Goal: Task Accomplishment & Management: Complete application form

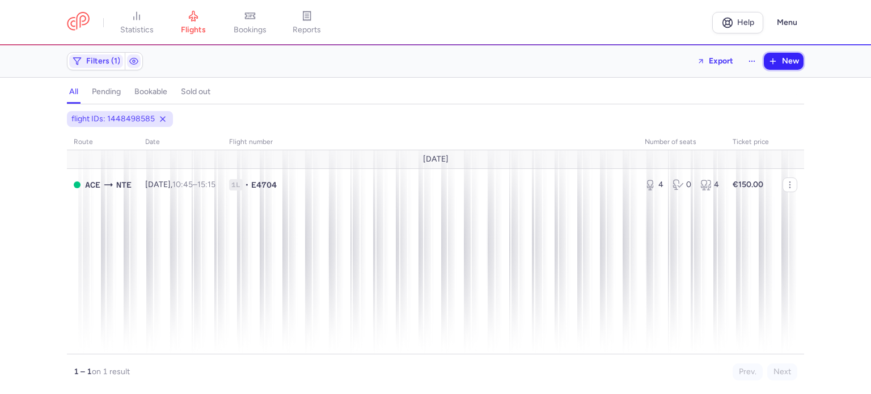
click at [776, 58] on icon "button" at bounding box center [773, 61] width 9 height 9
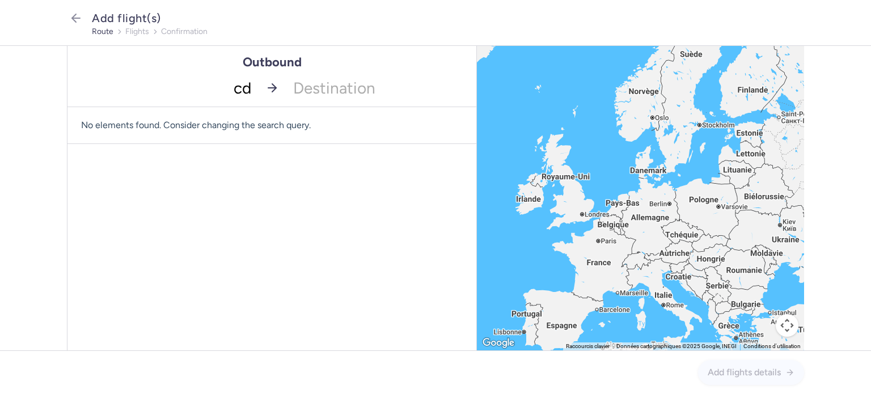
type input "cdg"
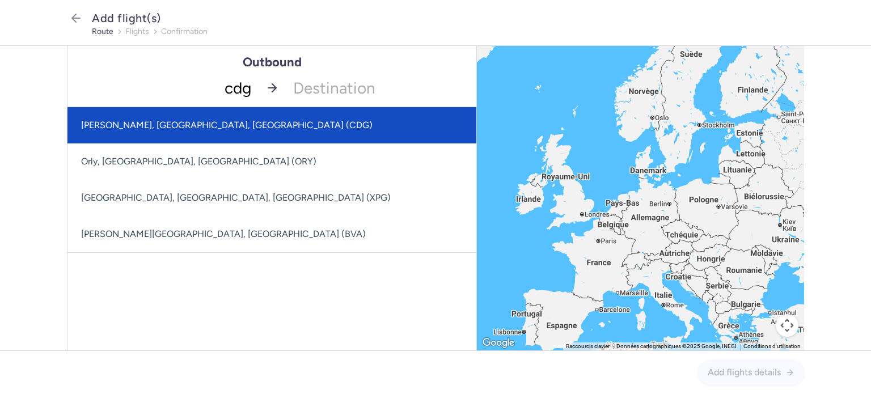
click at [203, 130] on span "[PERSON_NAME], [GEOGRAPHIC_DATA], [GEOGRAPHIC_DATA] (CDG)" at bounding box center [227, 125] width 292 height 11
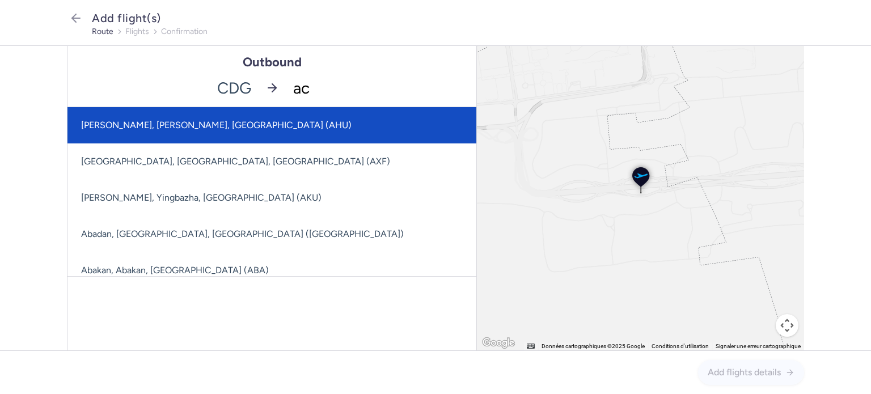
type input "ace"
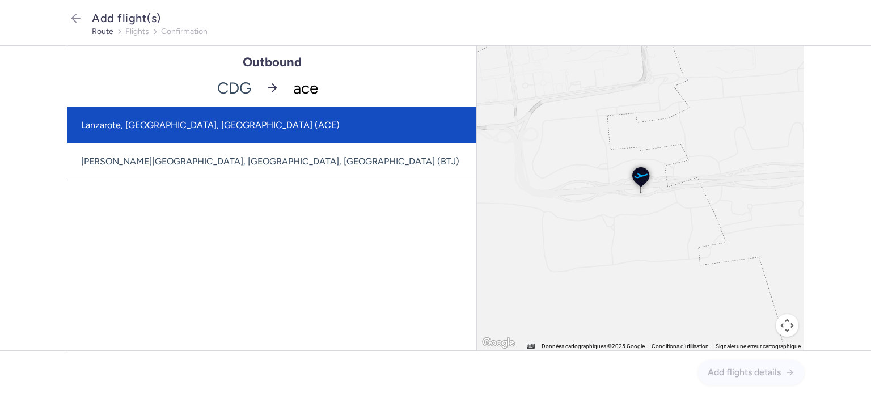
click at [316, 123] on span "Lanzarote, [GEOGRAPHIC_DATA], [GEOGRAPHIC_DATA] (ACE)" at bounding box center [271, 125] width 409 height 36
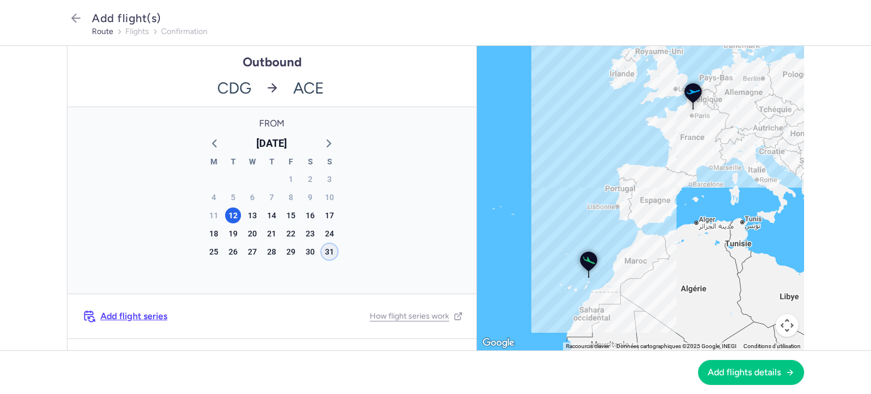
click at [324, 256] on div "31" at bounding box center [330, 252] width 16 height 16
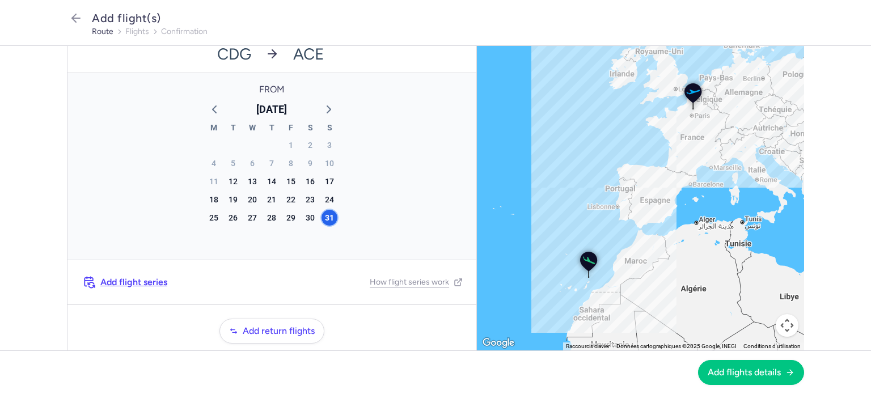
scroll to position [71, 0]
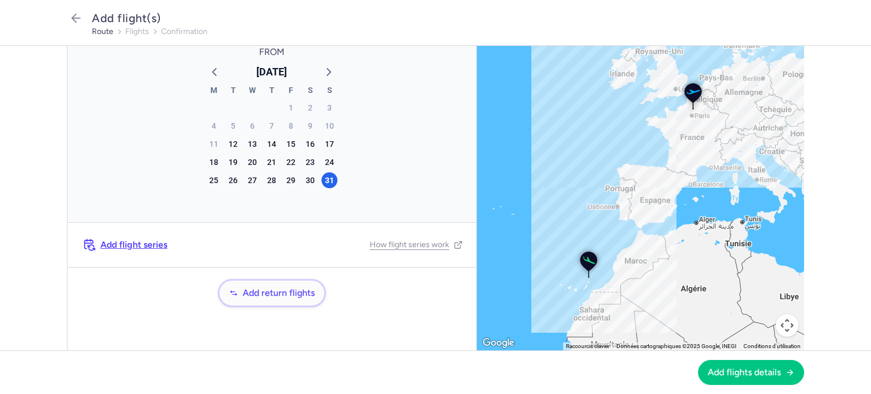
click at [275, 292] on span "Add return flights" at bounding box center [279, 293] width 72 height 10
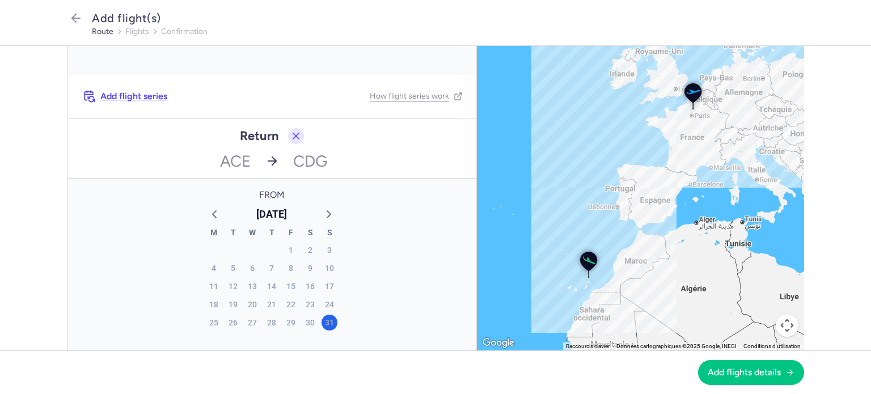
scroll to position [210, 0]
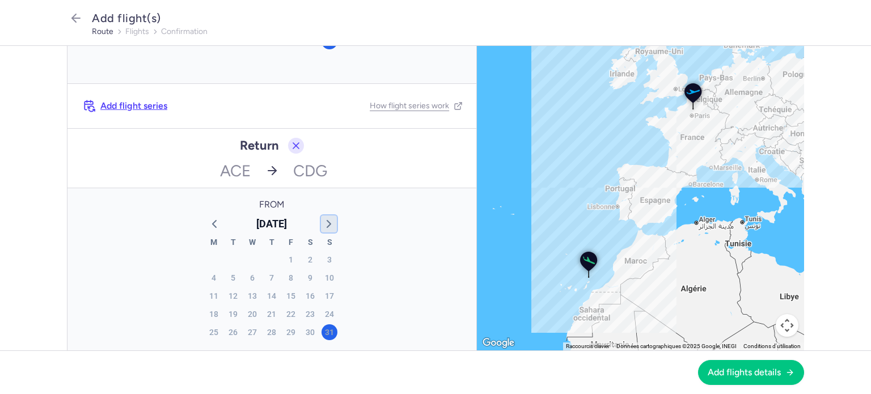
click at [322, 230] on icon "button" at bounding box center [329, 224] width 14 height 14
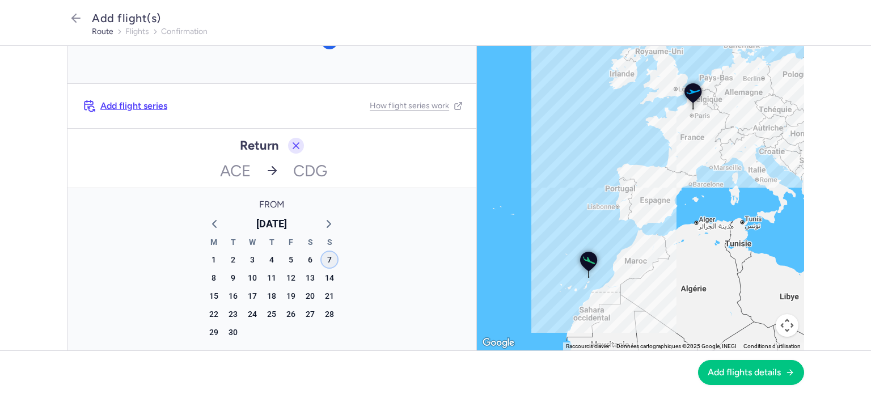
click at [322, 259] on div "7" at bounding box center [330, 260] width 16 height 16
click at [731, 369] on span "Add flights details" at bounding box center [744, 372] width 73 height 10
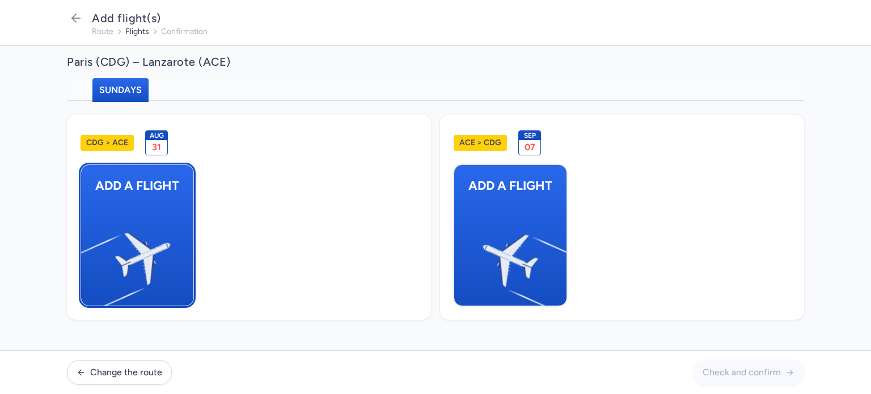
click at [183, 223] on button "Add a flight" at bounding box center [137, 235] width 113 height 142
select select "23"
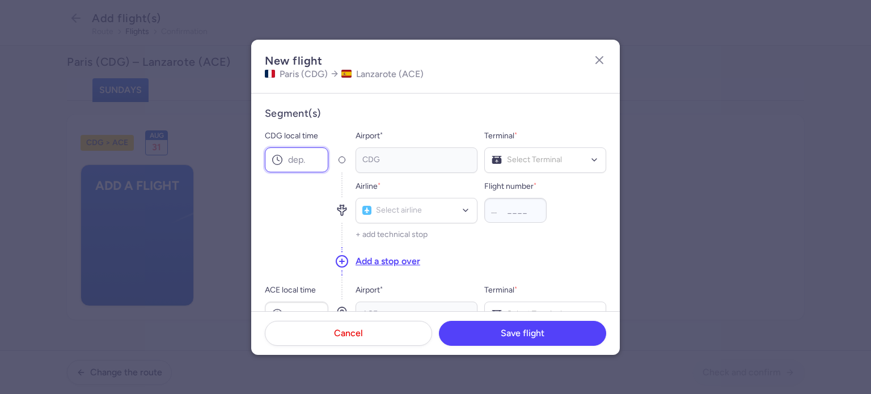
click at [309, 151] on input "CDG local time" at bounding box center [297, 159] width 64 height 25
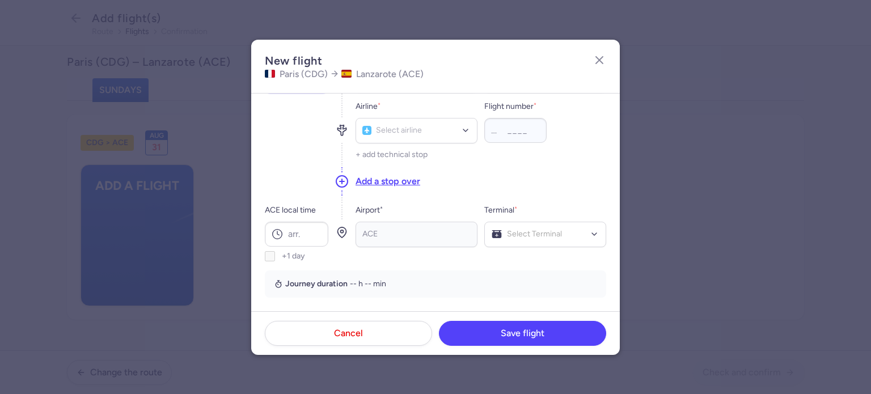
scroll to position [113, 0]
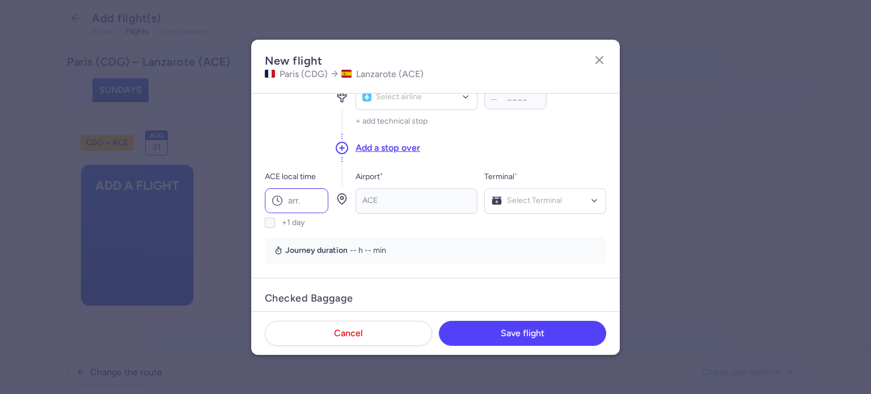
type input "05:00"
click at [293, 197] on input "ACE local time" at bounding box center [297, 200] width 64 height 25
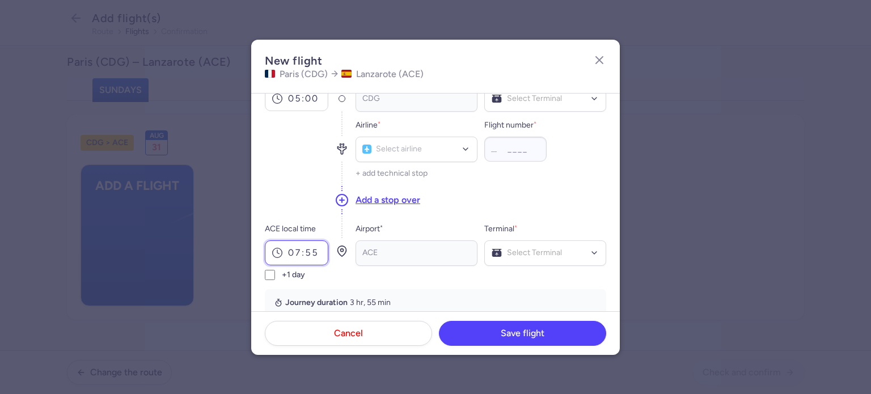
scroll to position [0, 0]
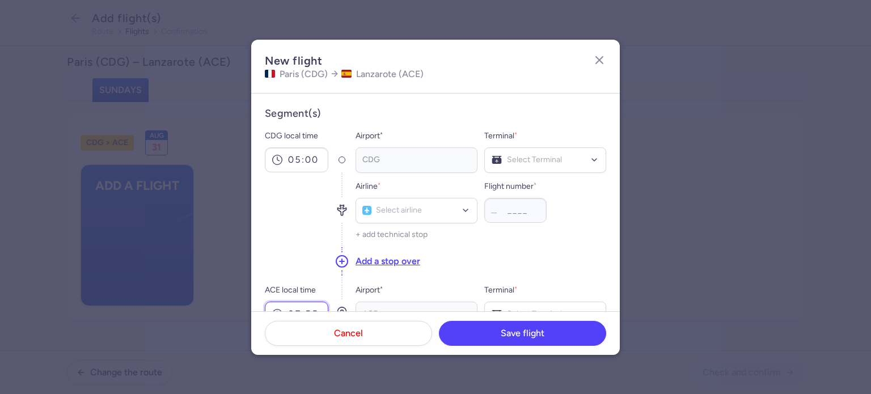
type input "07:55"
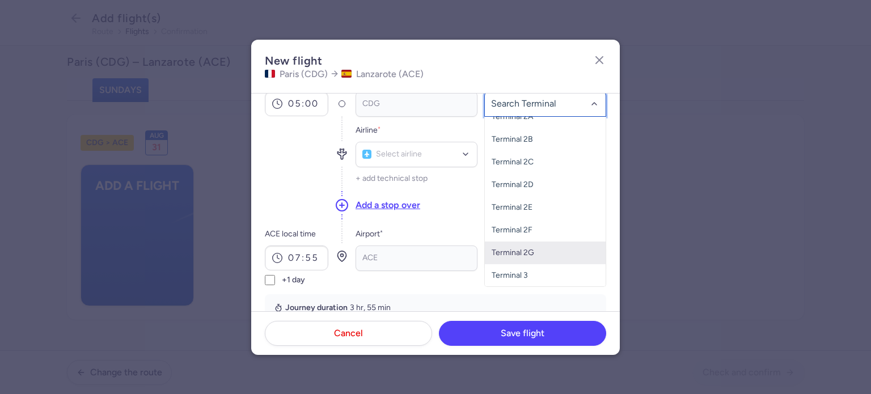
scroll to position [57, 0]
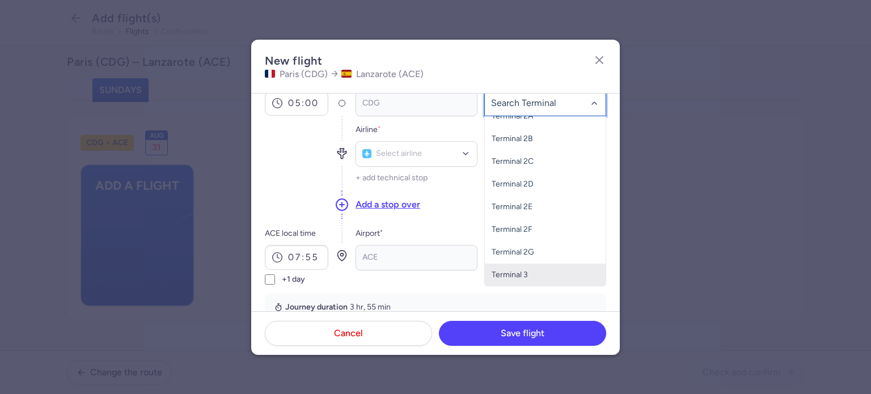
click at [531, 273] on span "Terminal 3" at bounding box center [545, 275] width 121 height 23
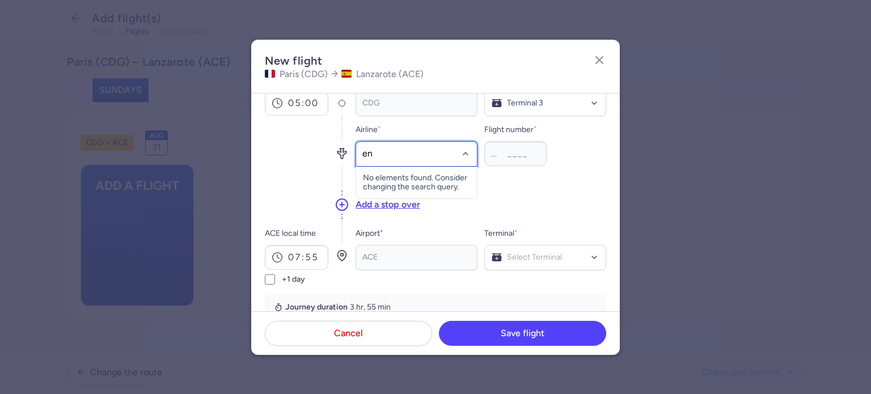
type input "ent"
click at [402, 181] on span "Enter Air" at bounding box center [394, 179] width 31 height 9
type input "721"
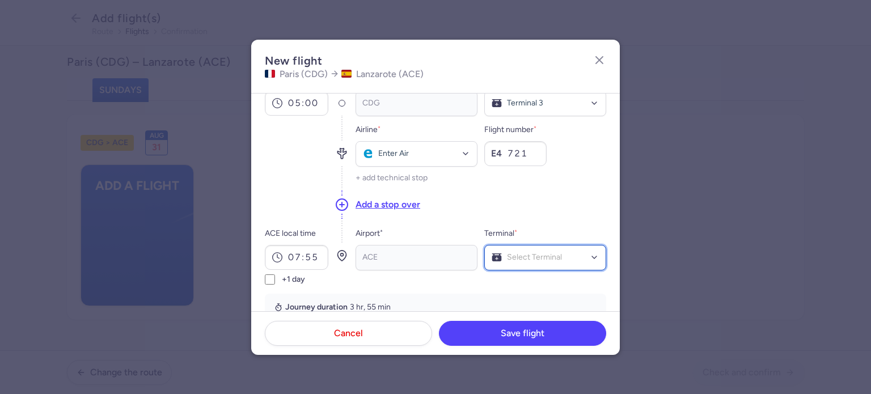
click at [543, 263] on div "Select Terminal" at bounding box center [545, 258] width 122 height 26
click at [527, 233] on span "Terminal 2" at bounding box center [545, 233] width 121 height 23
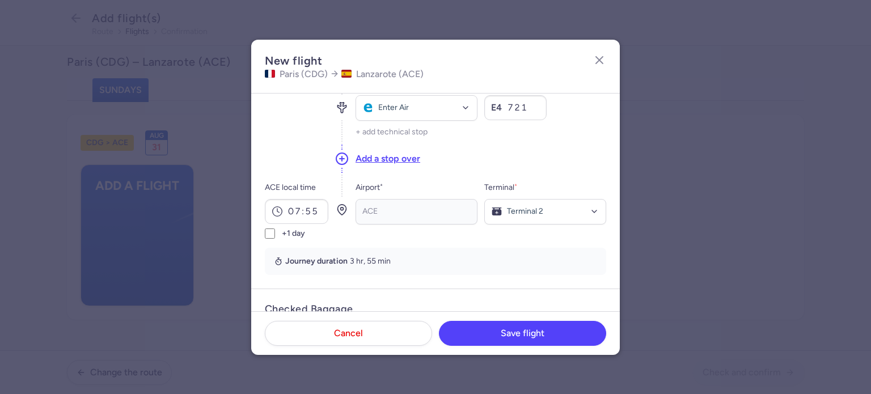
scroll to position [227, 0]
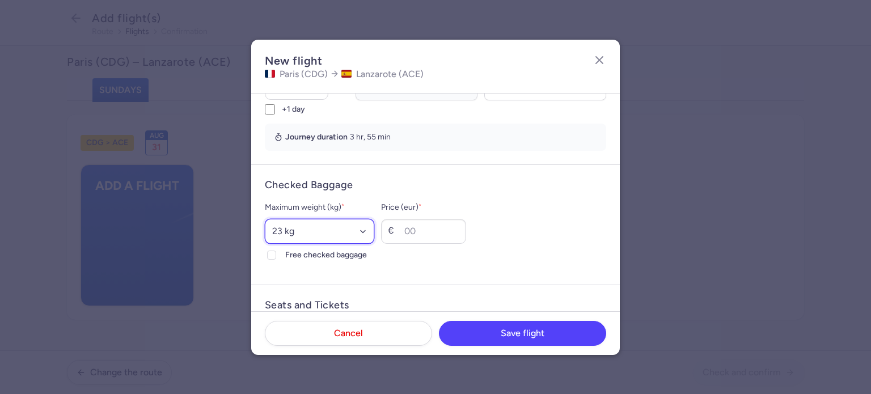
click at [354, 231] on select "Select an option 15 kg 16 kg 17 kg 18 kg 19 kg 20 kg 21 kg 22 kg 23 kg 24 kg 25…" at bounding box center [319, 231] width 109 height 25
select select "20"
click at [265, 219] on select "Select an option 15 kg 16 kg 17 kg 18 kg 19 kg 20 kg 21 kg 22 kg 23 kg 24 kg 25…" at bounding box center [319, 231] width 109 height 25
click at [423, 227] on input "Price (eur) *" at bounding box center [423, 231] width 85 height 25
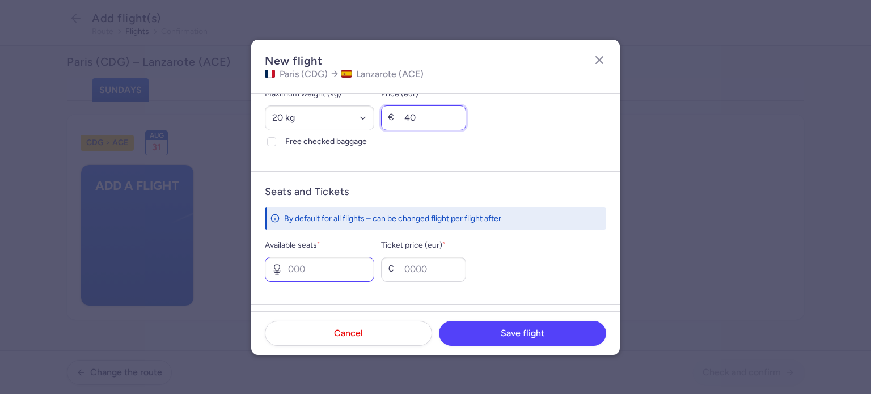
type input "40"
click at [347, 273] on input "Available seats *" at bounding box center [319, 269] width 109 height 25
type input "6"
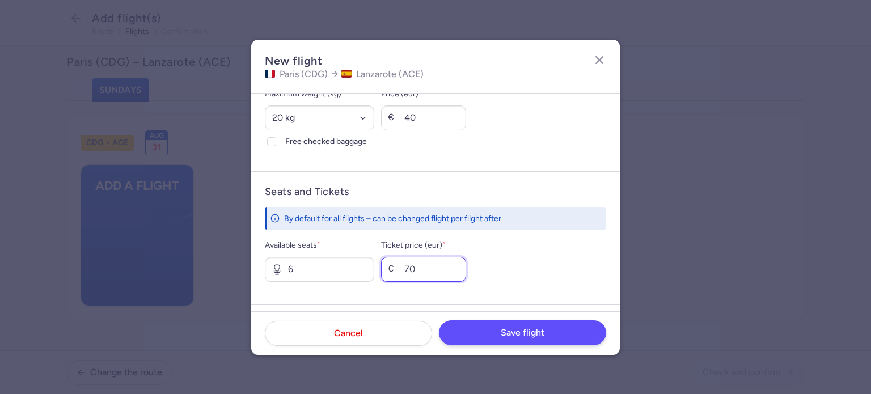
type input "70"
click at [516, 331] on span "Save flight" at bounding box center [523, 333] width 44 height 10
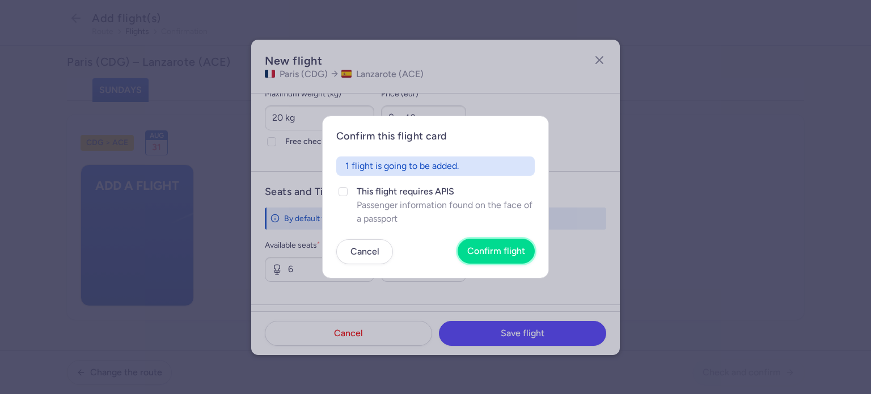
click at [513, 260] on button "Confirm flight" at bounding box center [496, 251] width 77 height 25
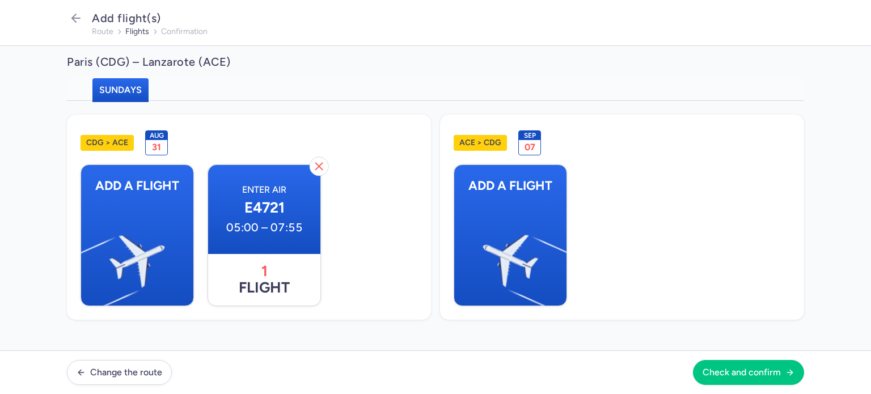
click at [513, 260] on img "button" at bounding box center [567, 256] width 192 height 176
select select "23"
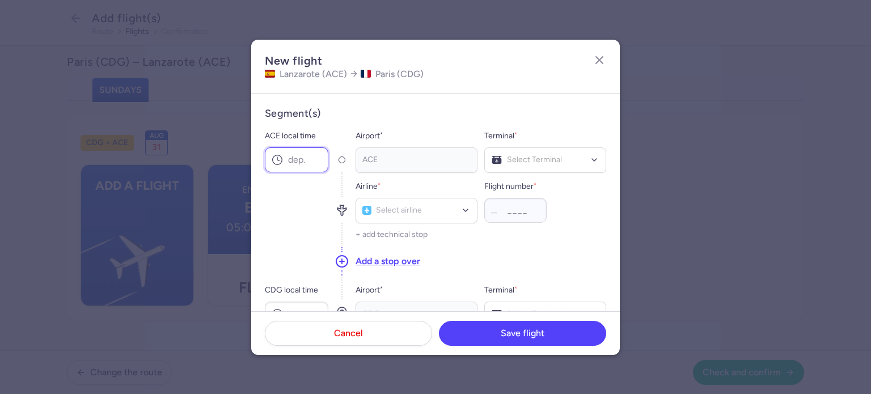
click at [319, 159] on input "ACE local time" at bounding box center [297, 159] width 64 height 25
click at [309, 161] on input "ACE local time" at bounding box center [297, 159] width 64 height 25
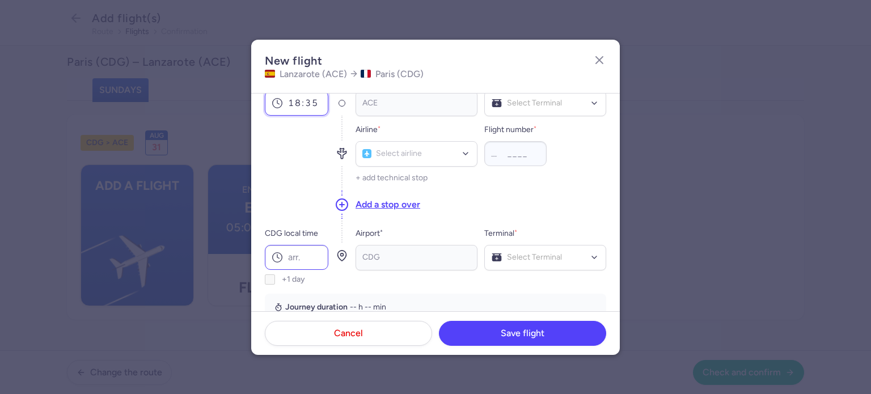
type input "18:35"
click at [305, 250] on input "CDG local time" at bounding box center [297, 257] width 64 height 25
type input "23:20"
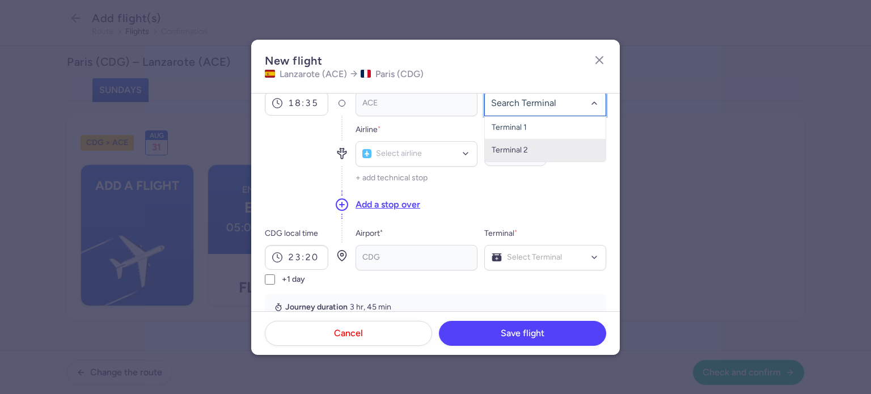
drag, startPoint x: 529, startPoint y: 147, endPoint x: 486, endPoint y: 156, distance: 44.6
click at [529, 148] on span "Terminal 2" at bounding box center [545, 150] width 121 height 23
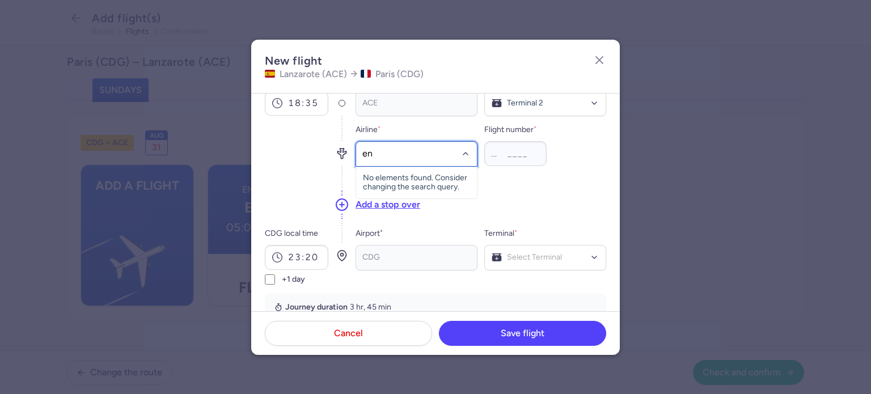
type input "ent"
click at [424, 180] on span "(E4)" at bounding box center [418, 179] width 15 height 9
type input "722"
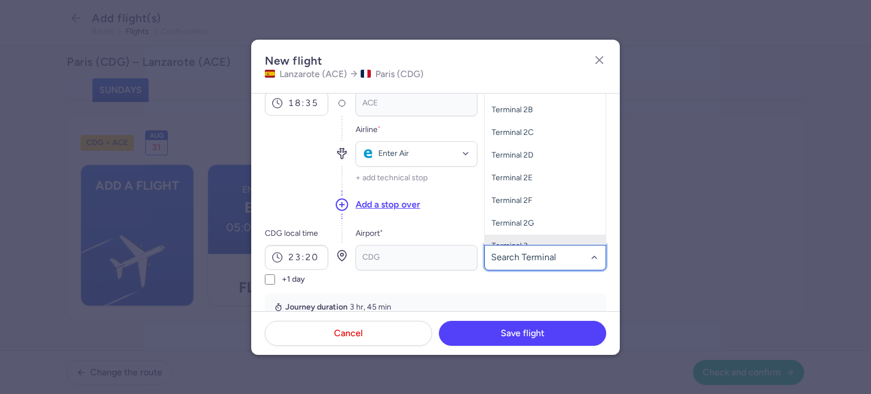
scroll to position [34, 0]
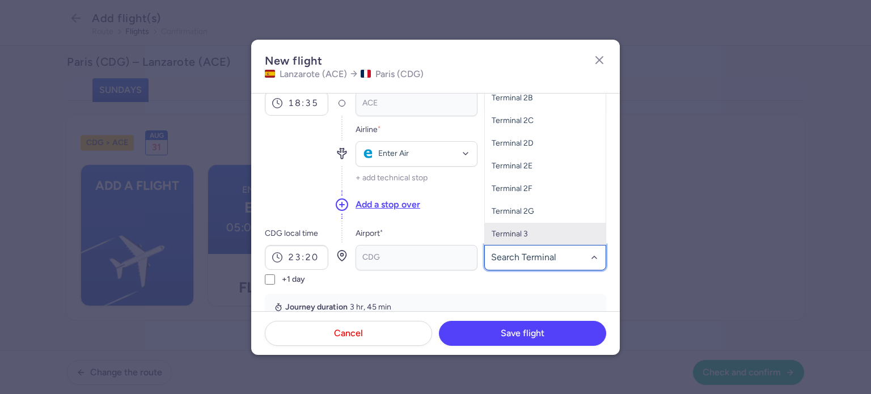
click at [520, 238] on span "Terminal 3" at bounding box center [545, 234] width 121 height 23
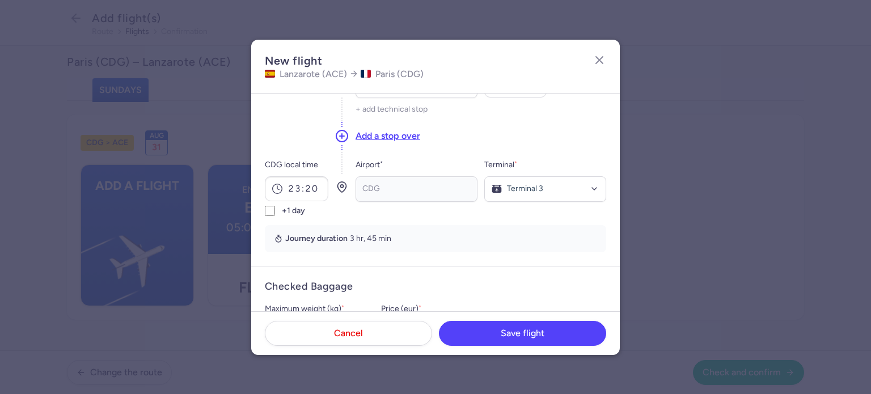
scroll to position [284, 0]
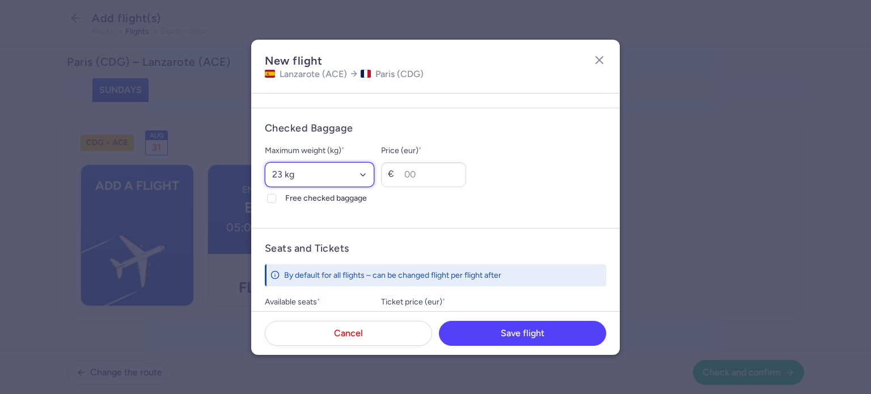
click at [320, 181] on select "Select an option 15 kg 16 kg 17 kg 18 kg 19 kg 20 kg 21 kg 22 kg 23 kg 24 kg 25…" at bounding box center [319, 174] width 109 height 25
select select "20"
click at [265, 162] on select "Select an option 15 kg 16 kg 17 kg 18 kg 19 kg 20 kg 21 kg 22 kg 23 kg 24 kg 25…" at bounding box center [319, 174] width 109 height 25
click at [461, 175] on input "Price (eur) *" at bounding box center [423, 174] width 85 height 25
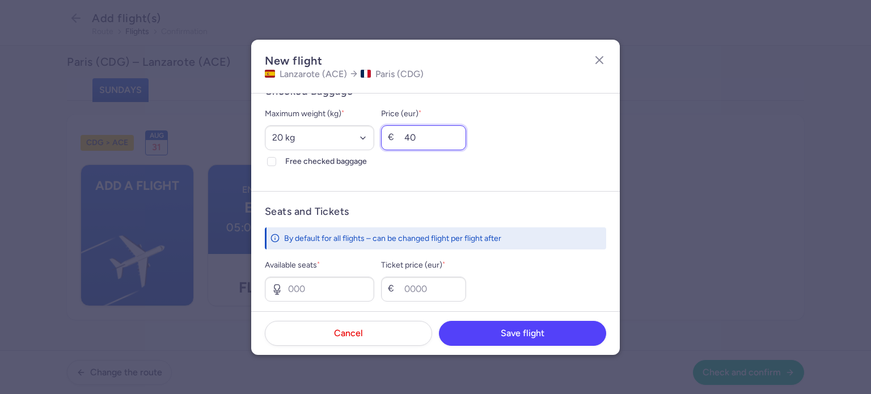
scroll to position [340, 0]
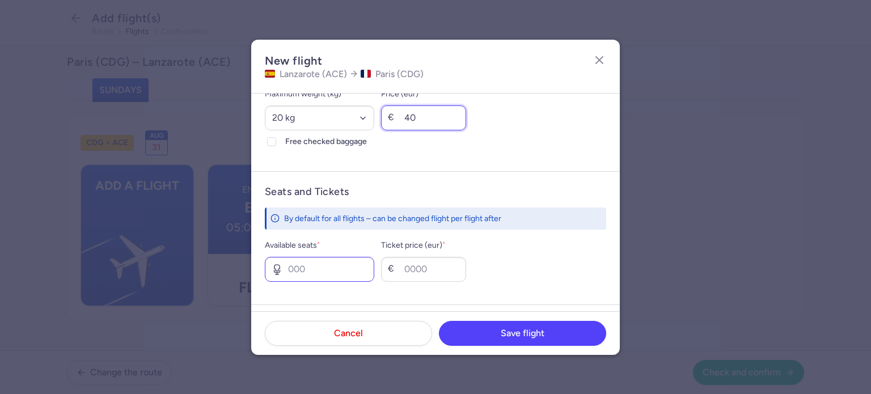
type input "40"
click at [352, 265] on input "Available seats *" at bounding box center [319, 269] width 109 height 25
type input "6"
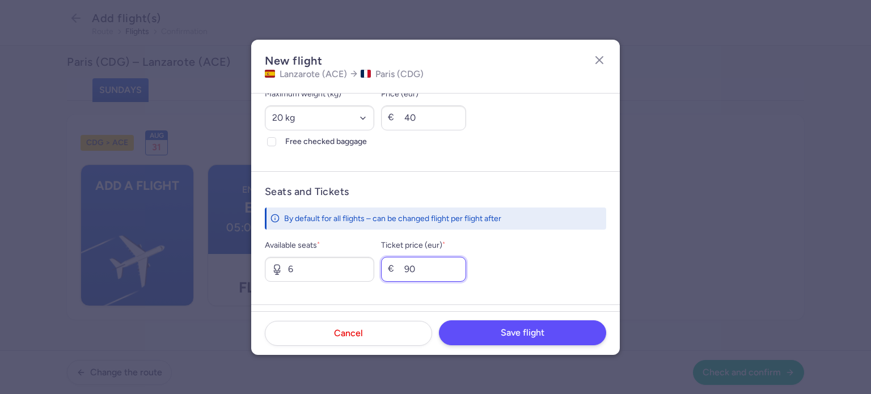
type input "90"
click at [504, 322] on button "Save flight" at bounding box center [522, 332] width 167 height 25
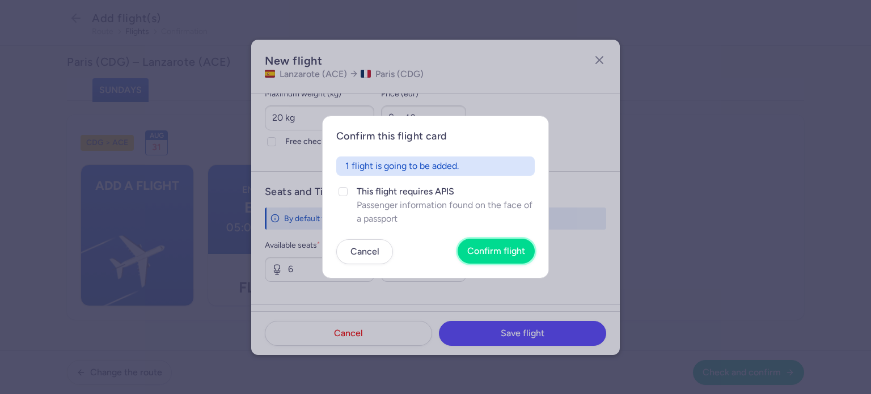
click at [512, 251] on span "Confirm flight" at bounding box center [496, 251] width 58 height 10
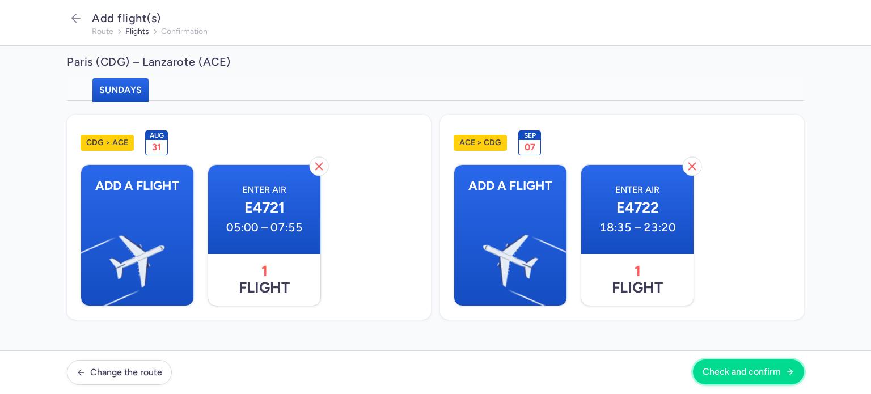
click at [783, 374] on span "Check and confirm" at bounding box center [749, 372] width 92 height 10
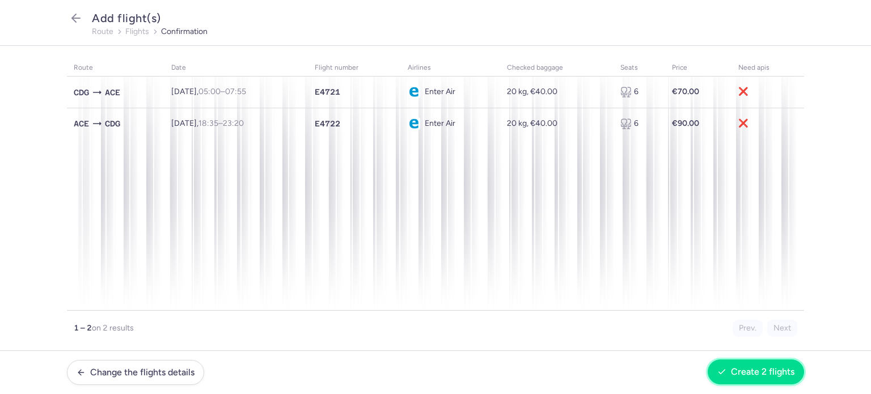
click at [774, 372] on span "Create 2 flights" at bounding box center [763, 372] width 64 height 10
